Goal: Transaction & Acquisition: Subscribe to service/newsletter

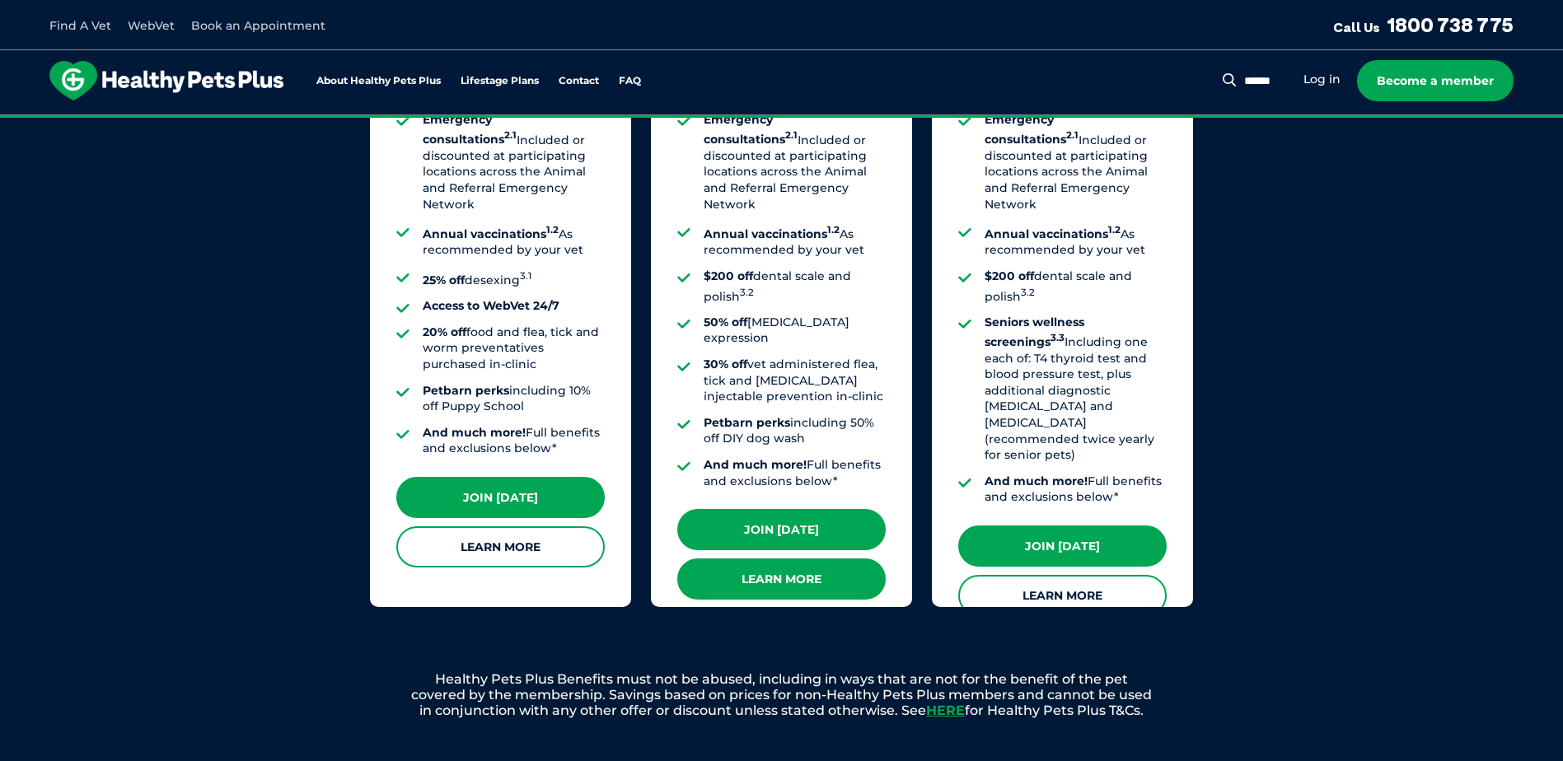
click at [786, 559] on link "Learn More" at bounding box center [781, 579] width 208 height 41
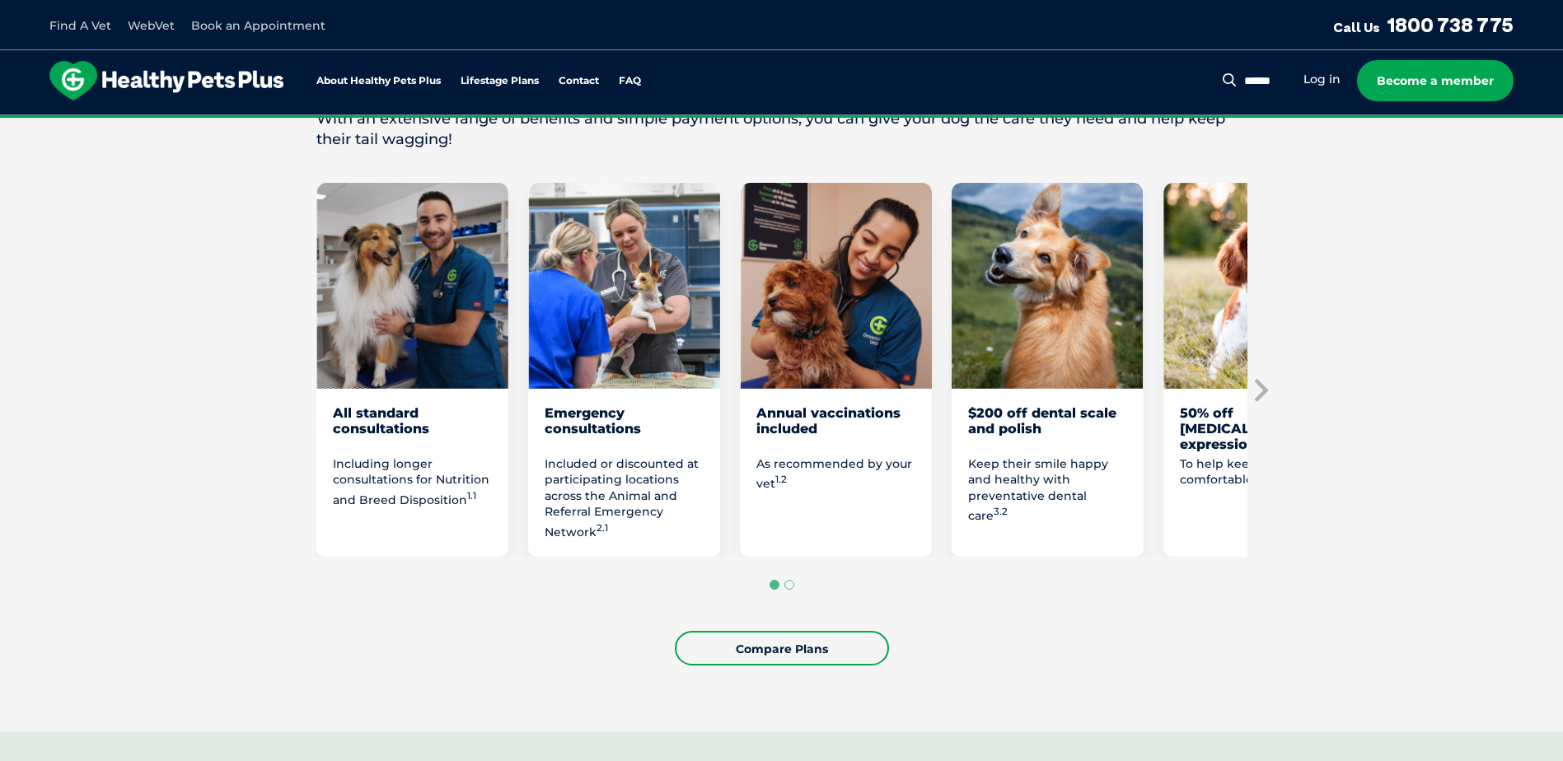
scroll to position [803, 0]
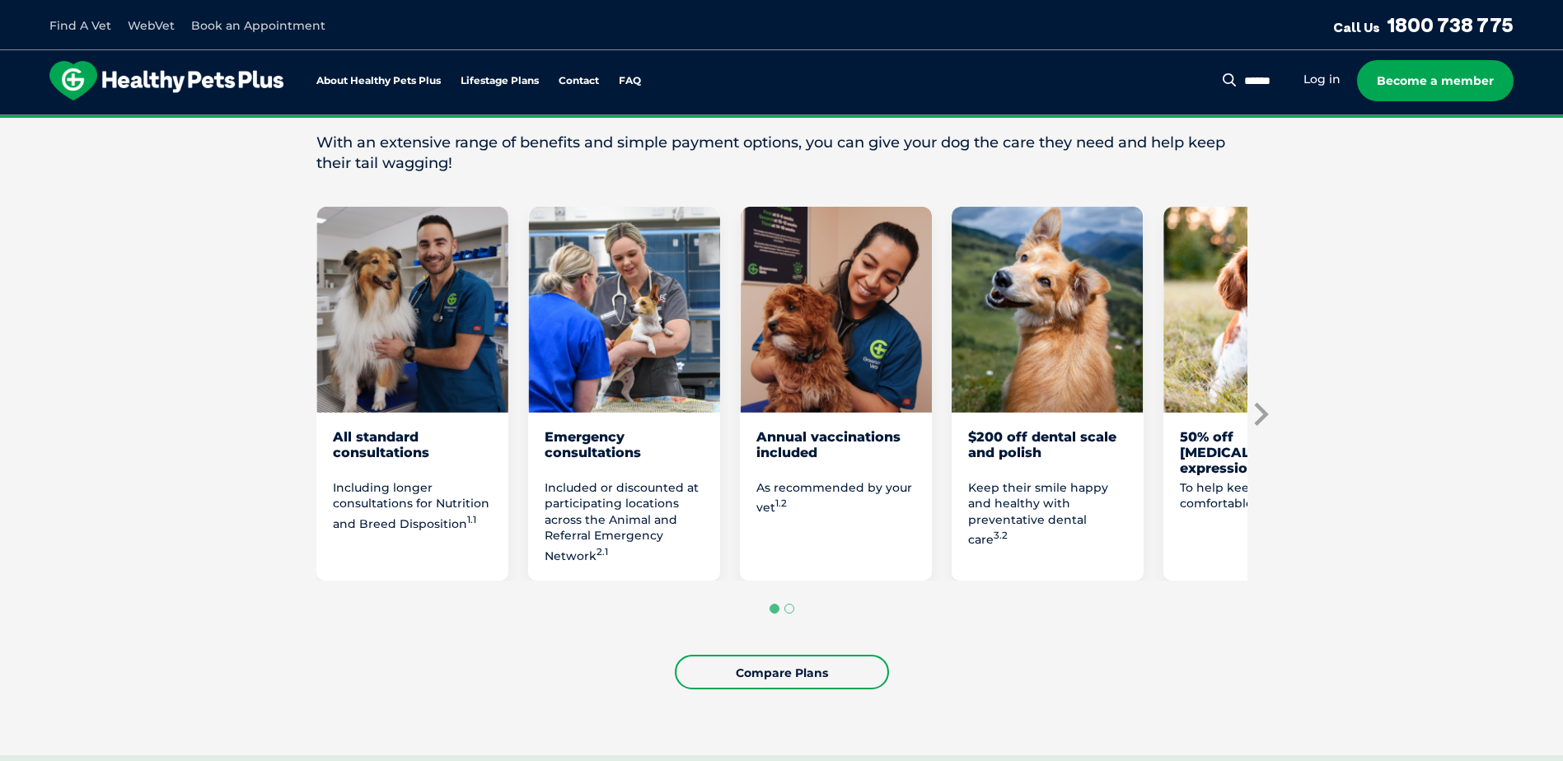
click at [1255, 418] on icon "Next slide" at bounding box center [1259, 414] width 25 height 25
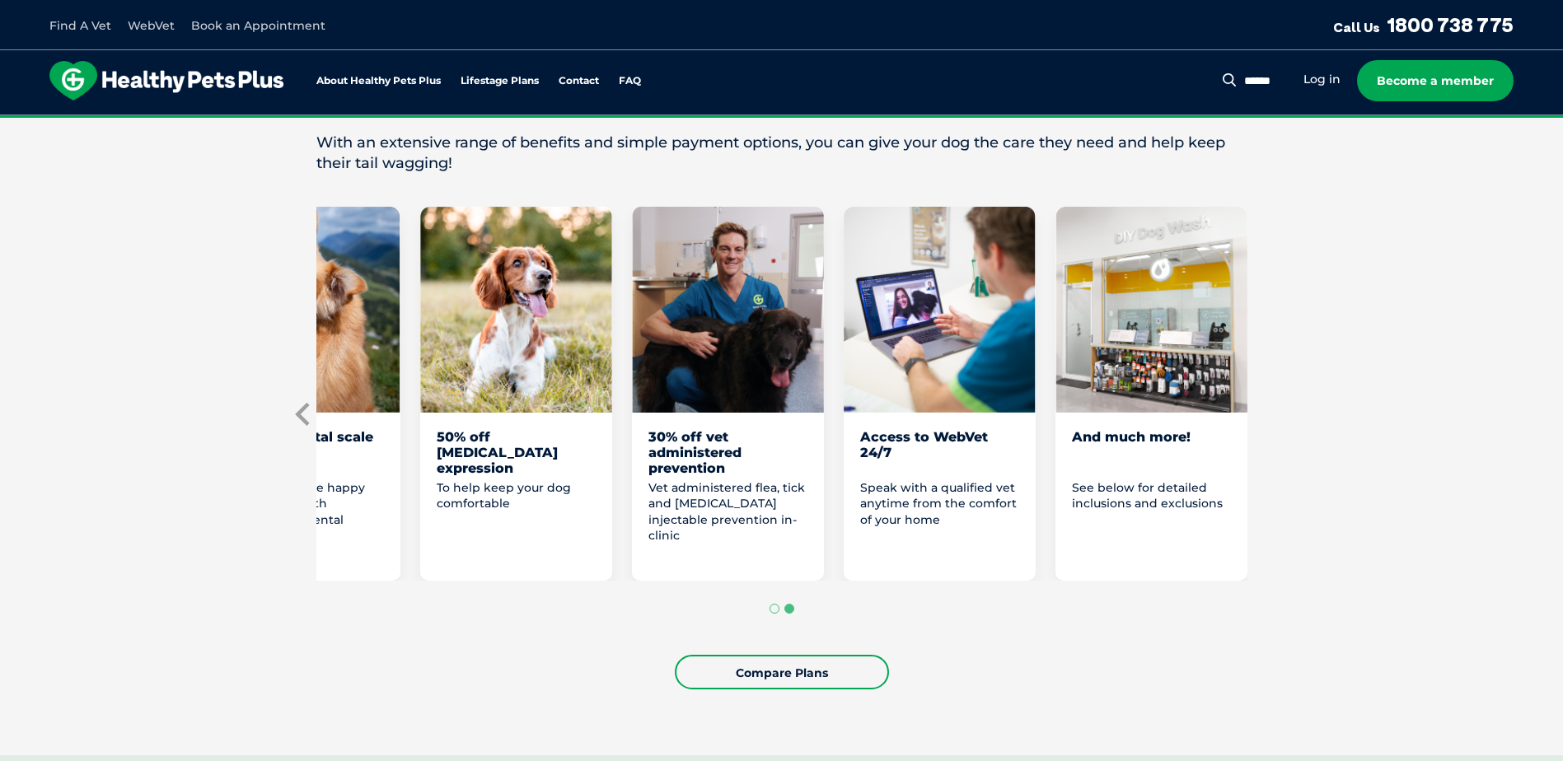
click at [299, 414] on icon "Previous slide" at bounding box center [302, 414] width 14 height 23
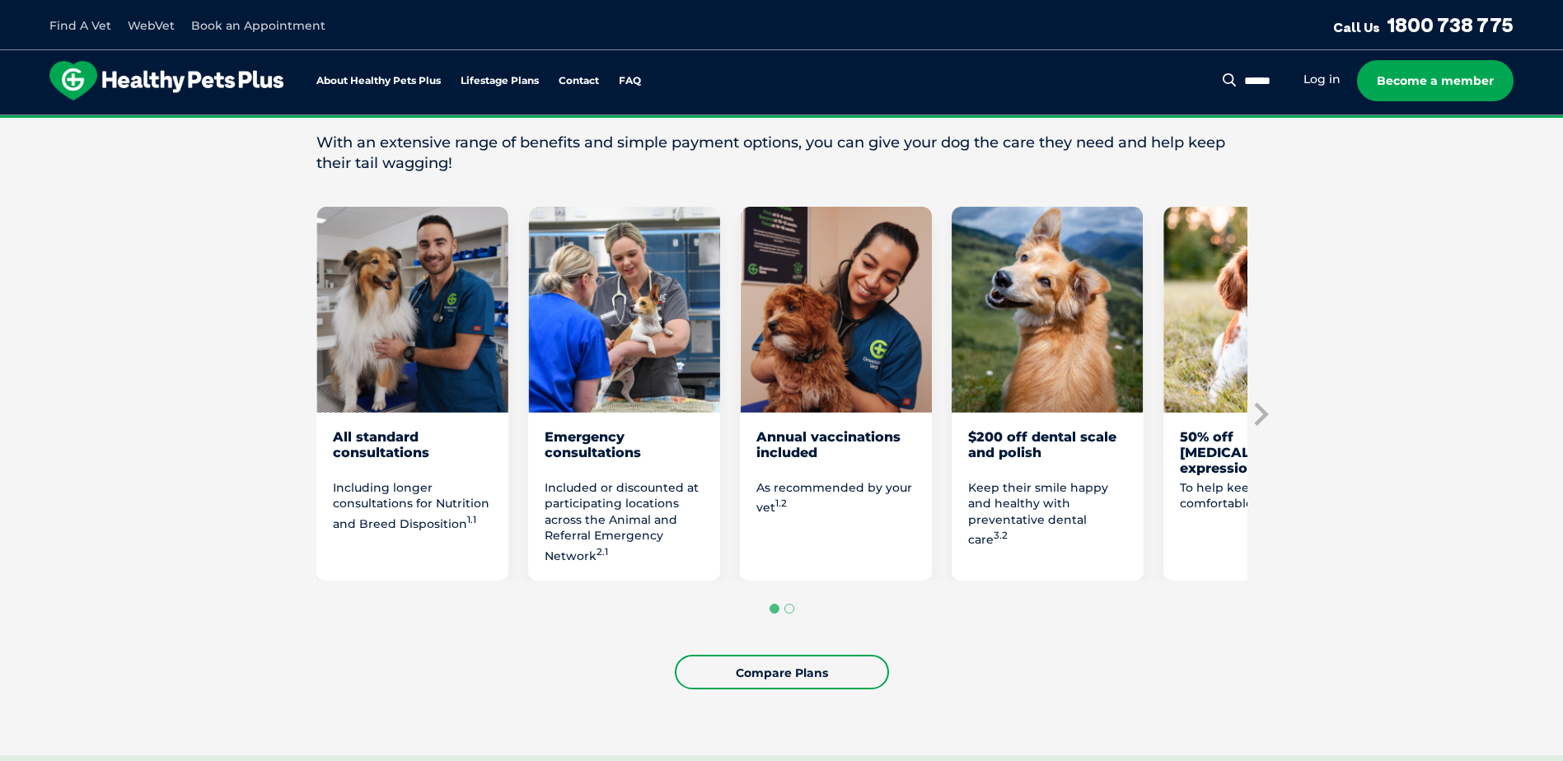
click at [376, 442] on div "All standard consultations" at bounding box center [412, 453] width 159 height 48
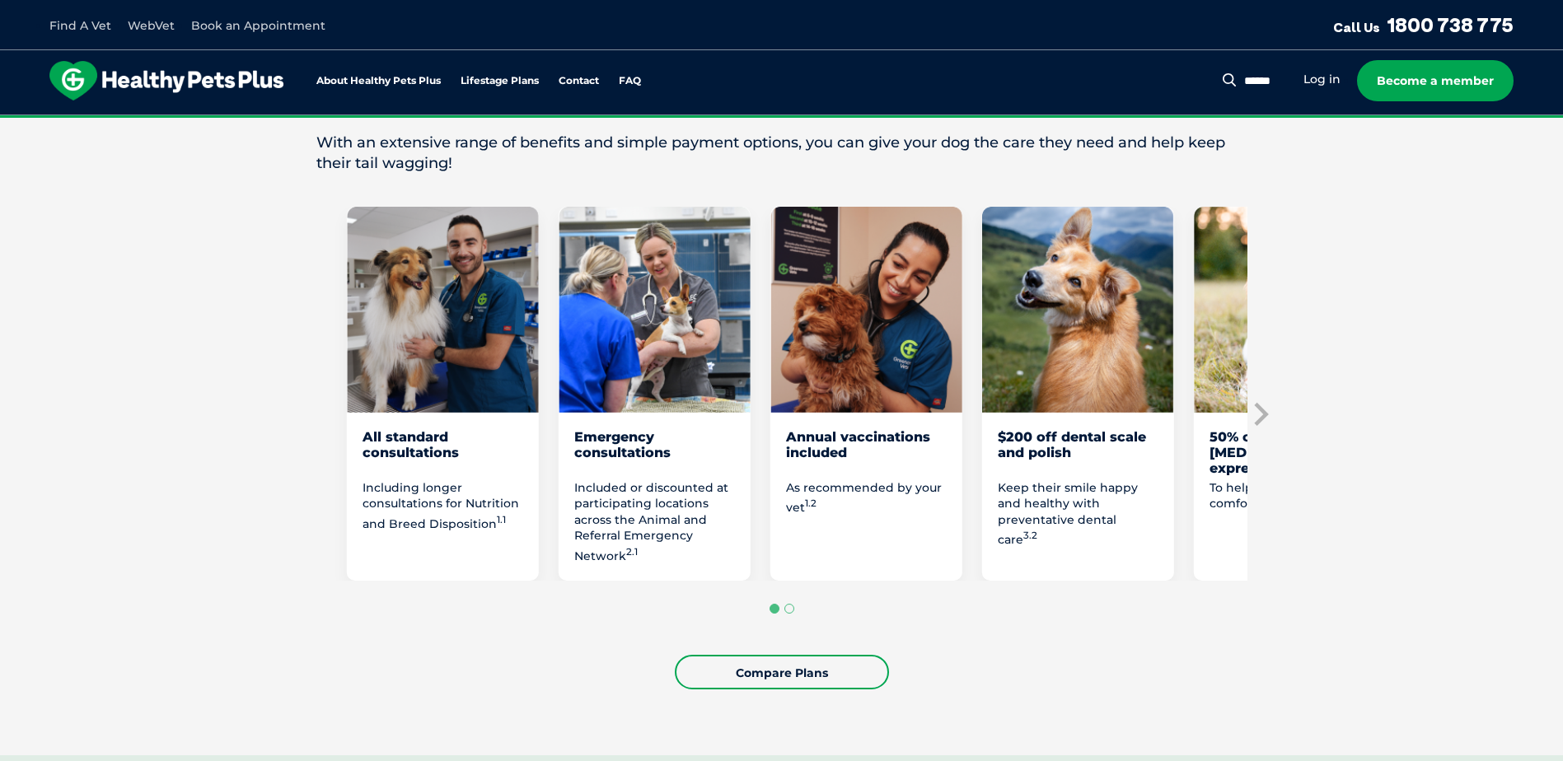
drag, startPoint x: 377, startPoint y: 496, endPoint x: 493, endPoint y: 536, distance: 123.0
click at [493, 535] on div "Including longer consultations for Nutrition and Breed Disposition 1.1" at bounding box center [441, 522] width 159 height 85
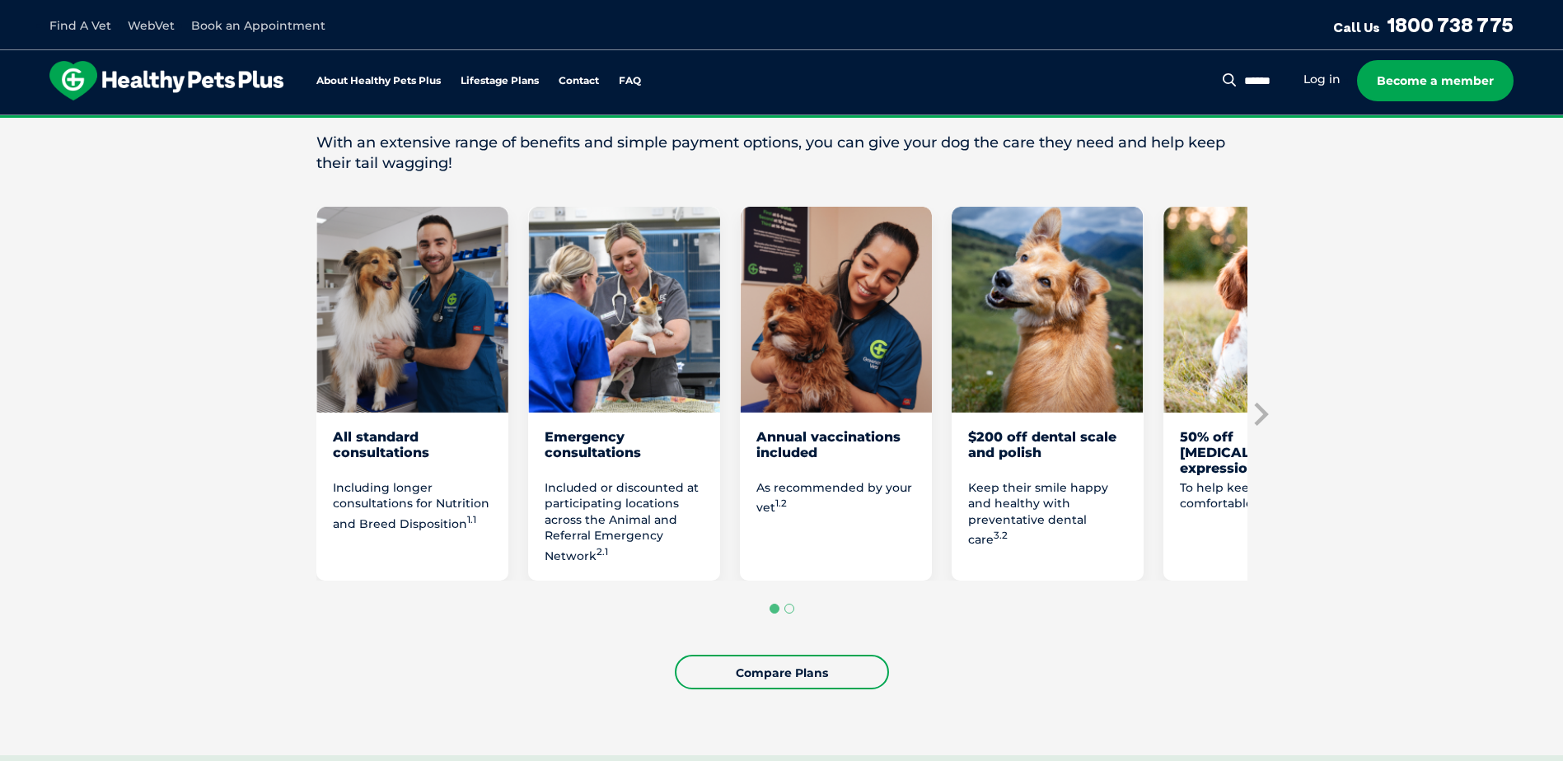
click at [407, 525] on p "Including longer consultations for Nutrition and Breed Disposition 1.1" at bounding box center [412, 506] width 159 height 52
